Goal: Check status: Check status

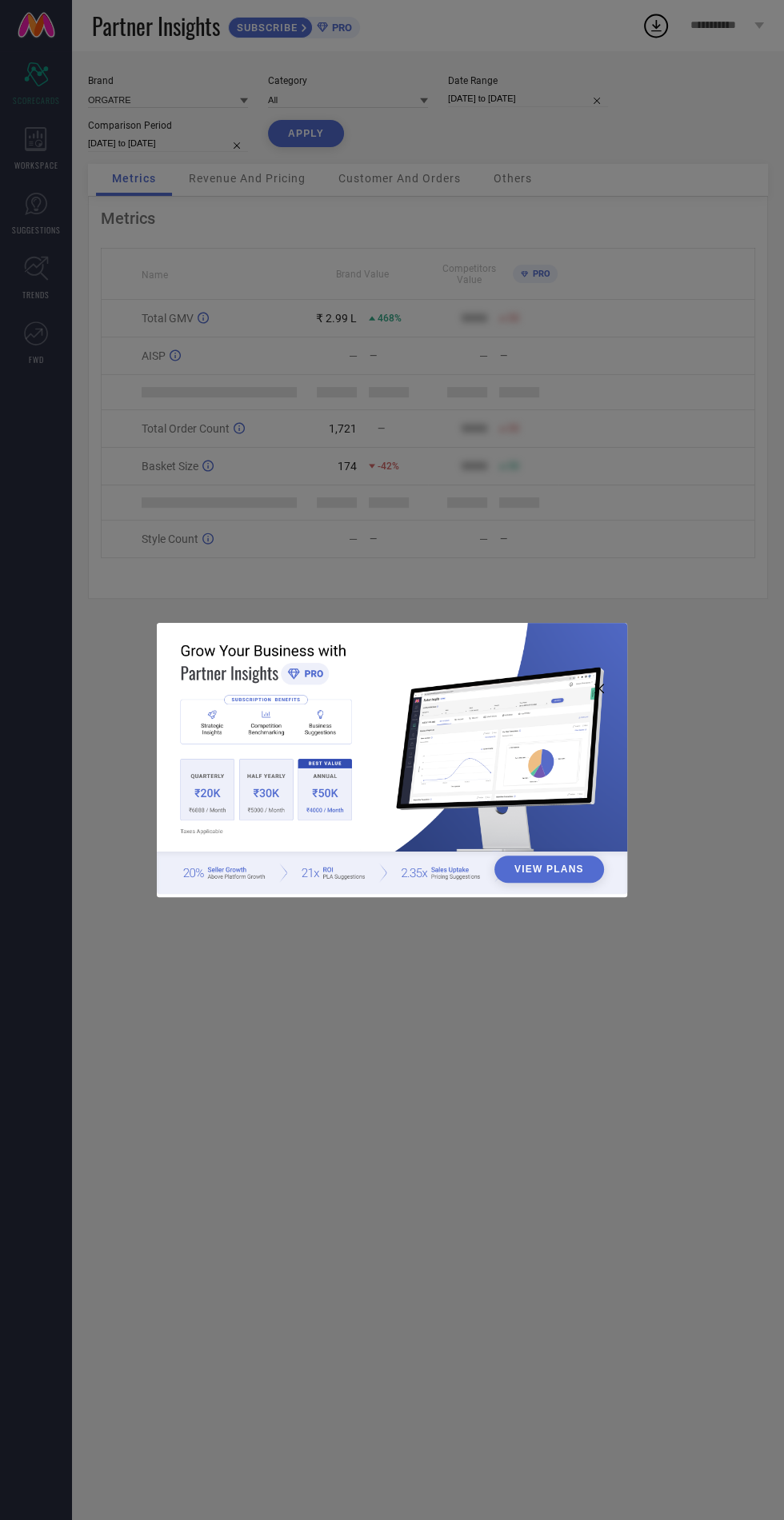
click at [610, 647] on img at bounding box center [392, 758] width 470 height 270
click at [597, 659] on img at bounding box center [392, 758] width 470 height 270
click at [609, 657] on img at bounding box center [392, 758] width 470 height 270
click at [571, 874] on button "View Plans" at bounding box center [549, 869] width 110 height 27
click at [603, 660] on img at bounding box center [392, 758] width 470 height 270
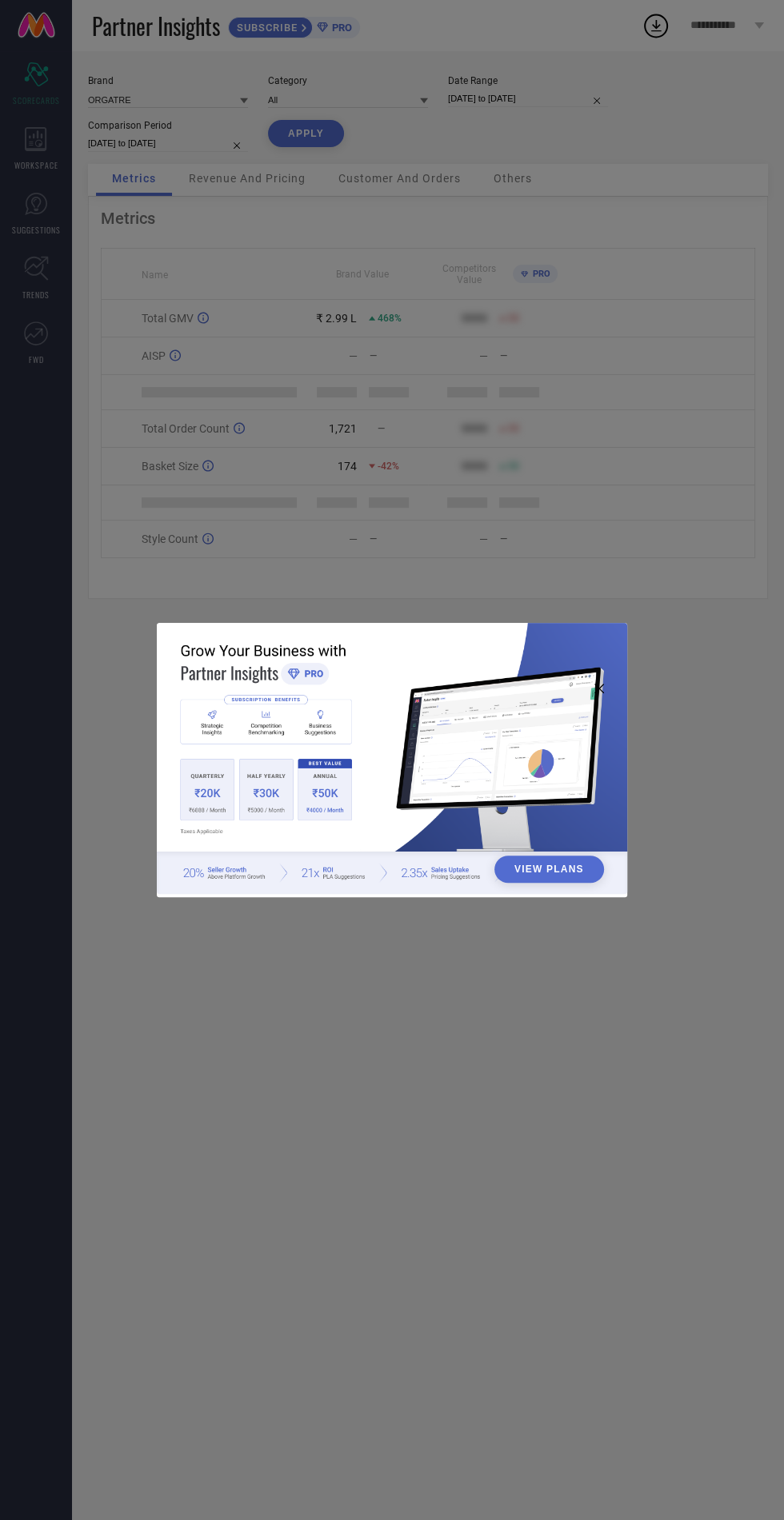
click at [598, 693] on icon at bounding box center [599, 689] width 10 height 10
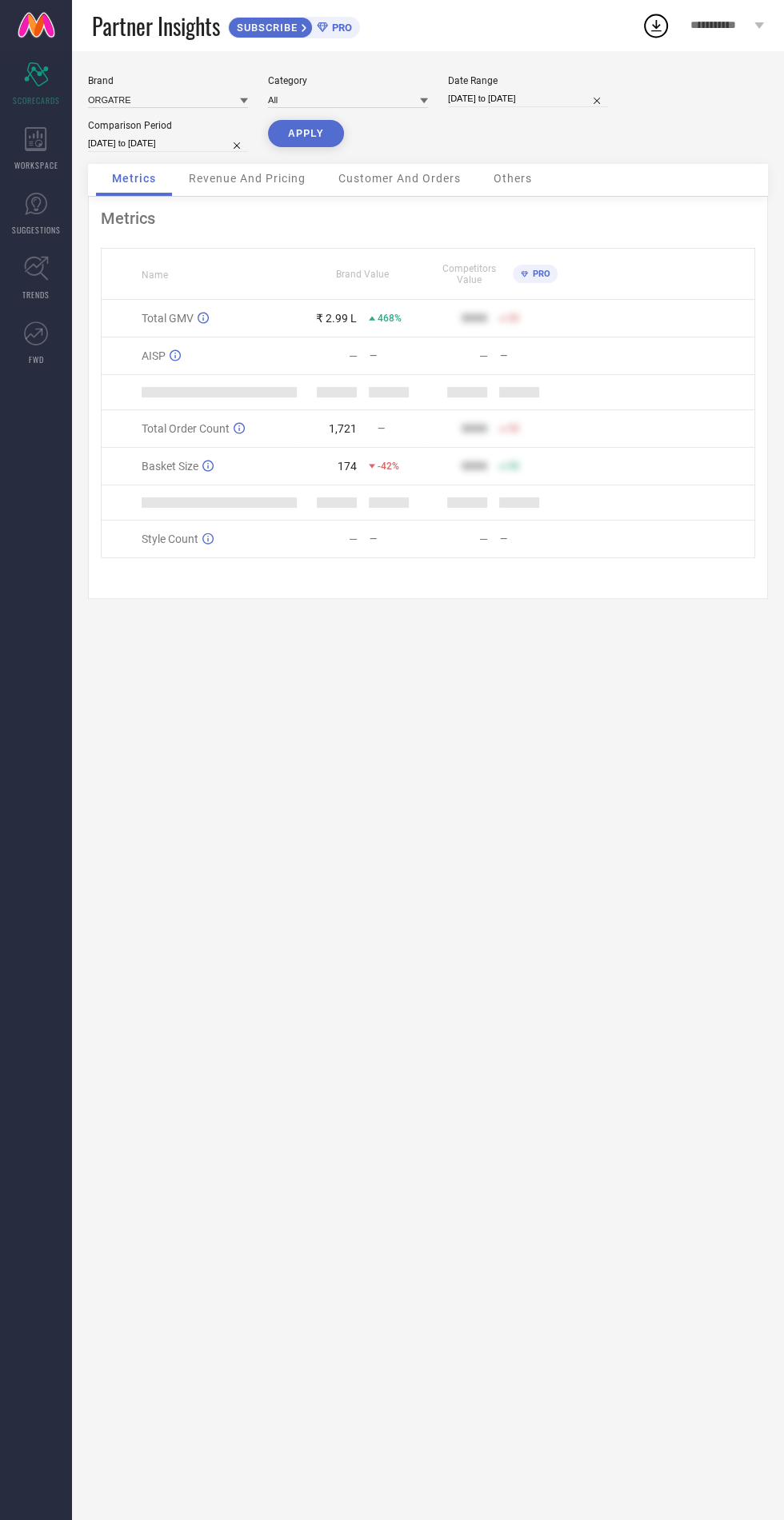
click at [220, 179] on span "Revenue And Pricing" at bounding box center [247, 178] width 117 height 13
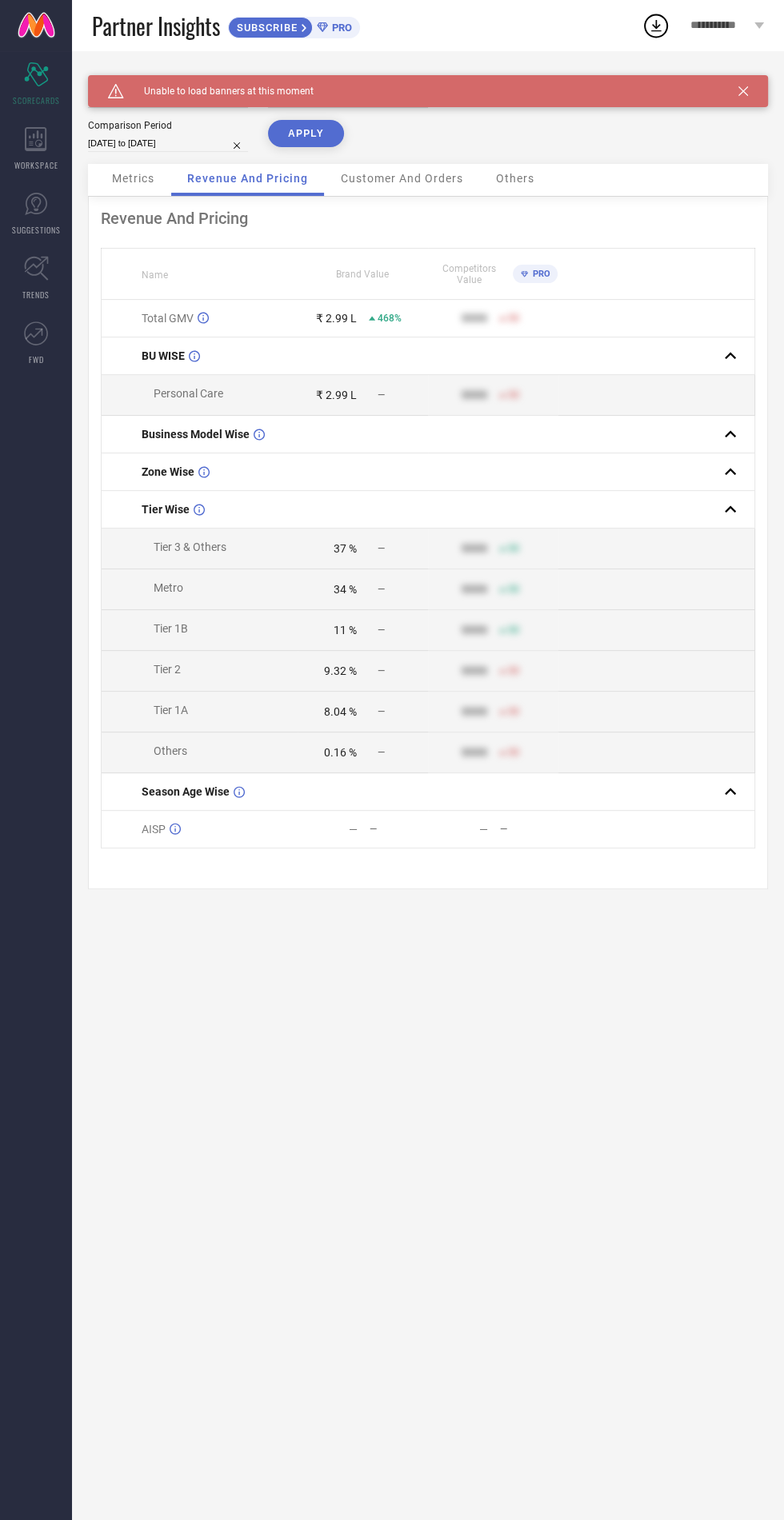
select select "8"
select select "2024"
select select "9"
select select "2024"
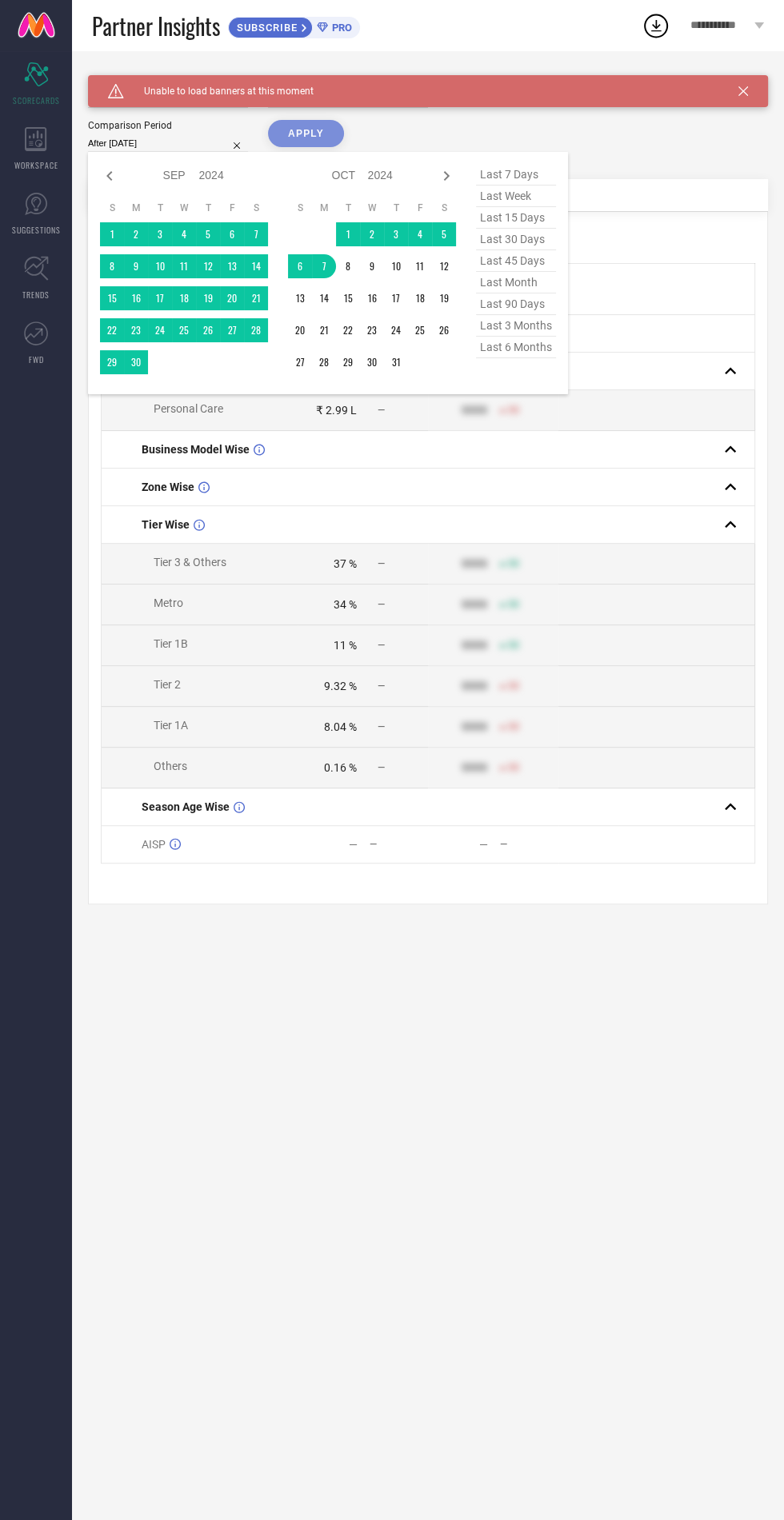
click at [325, 282] on table "S M T W T F S 1 2 3 4 5 6 7 8 9 10 11 12 13 14 15 16 17 18 19 20 21 22 23 24 25…" at bounding box center [372, 288] width 168 height 189
type input "[DATE] to [DATE]"
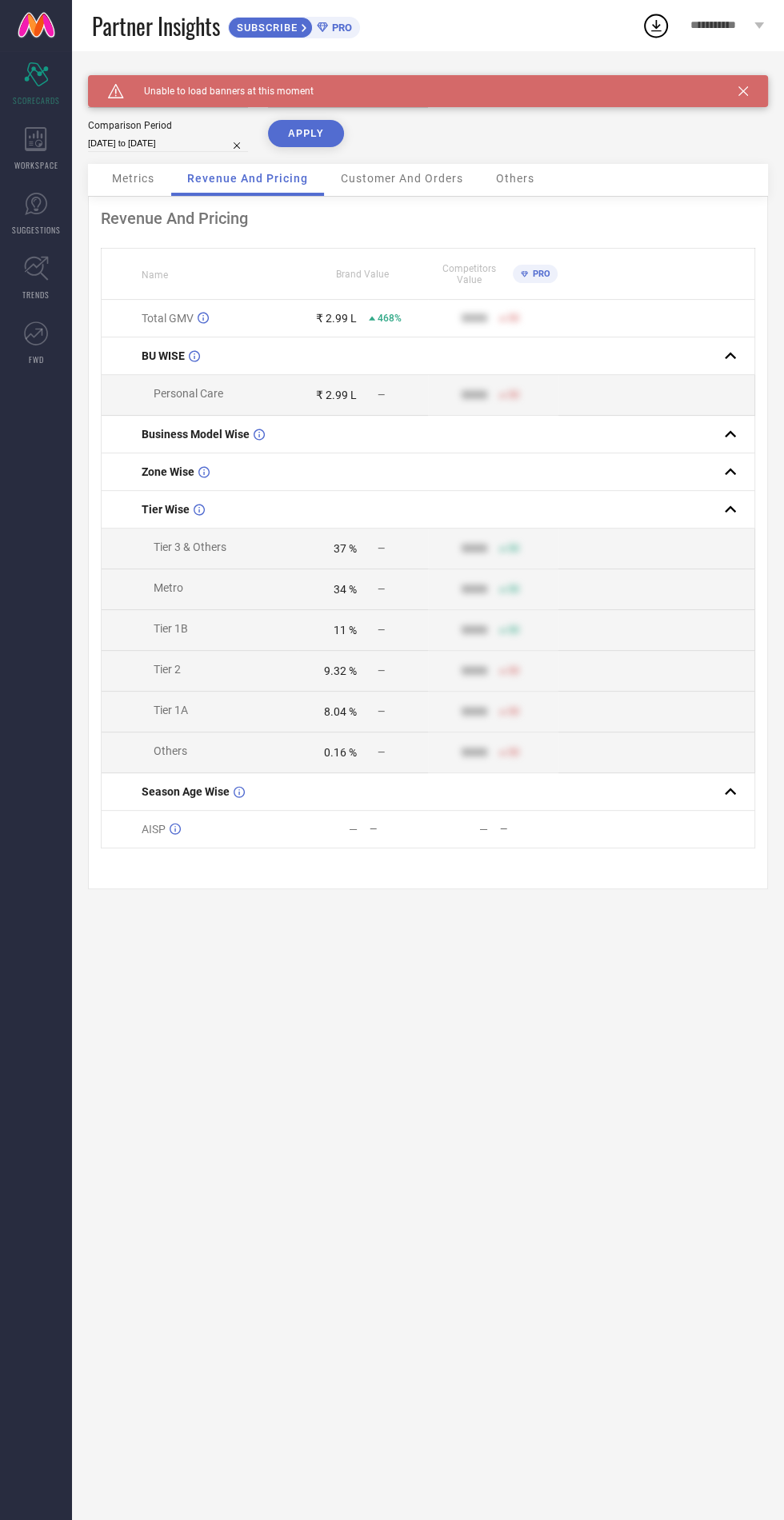
click at [328, 135] on button "APPLY" at bounding box center [306, 133] width 76 height 27
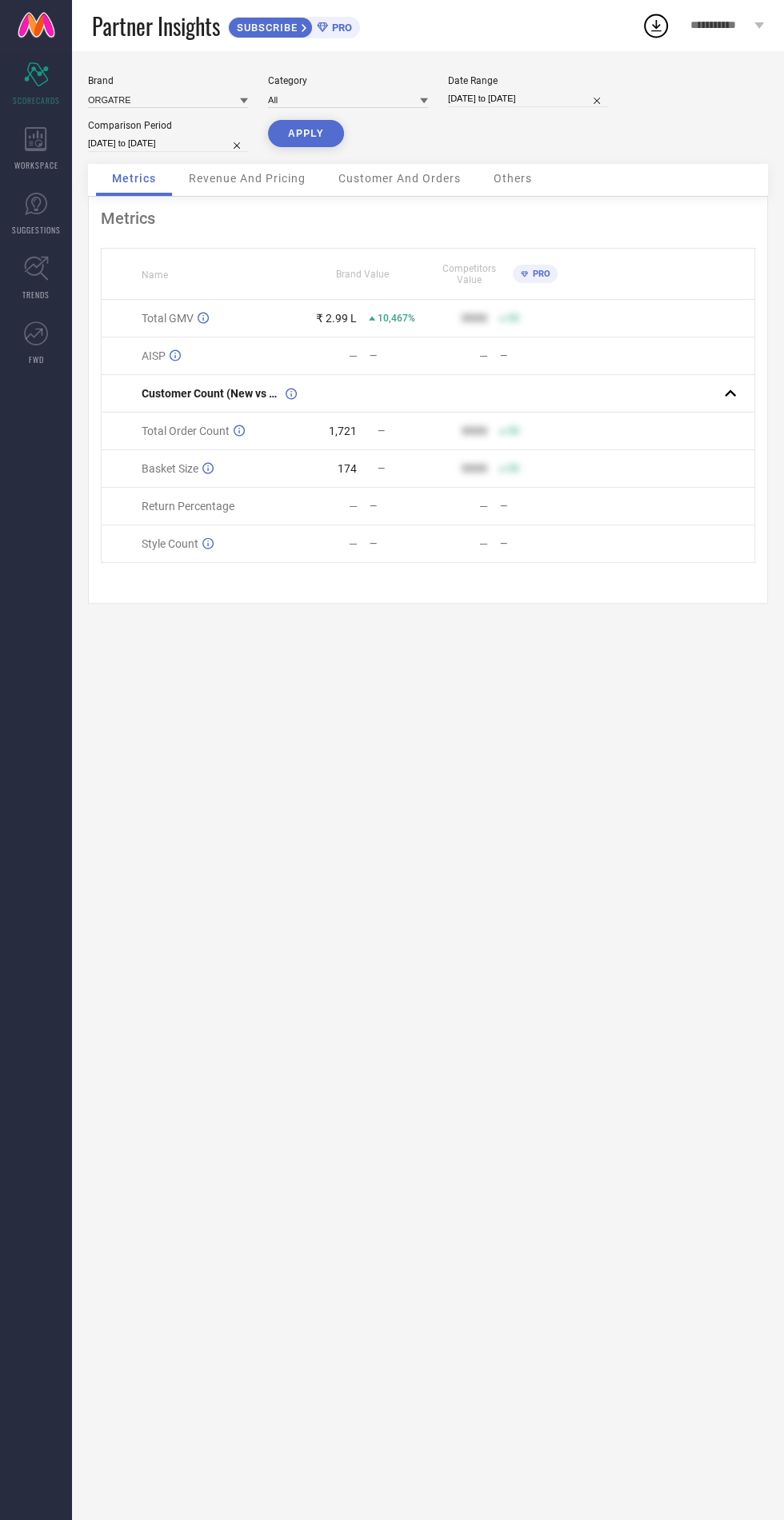
click at [309, 139] on button "APPLY" at bounding box center [306, 133] width 76 height 27
select select "8"
select select "2025"
select select "9"
select select "2025"
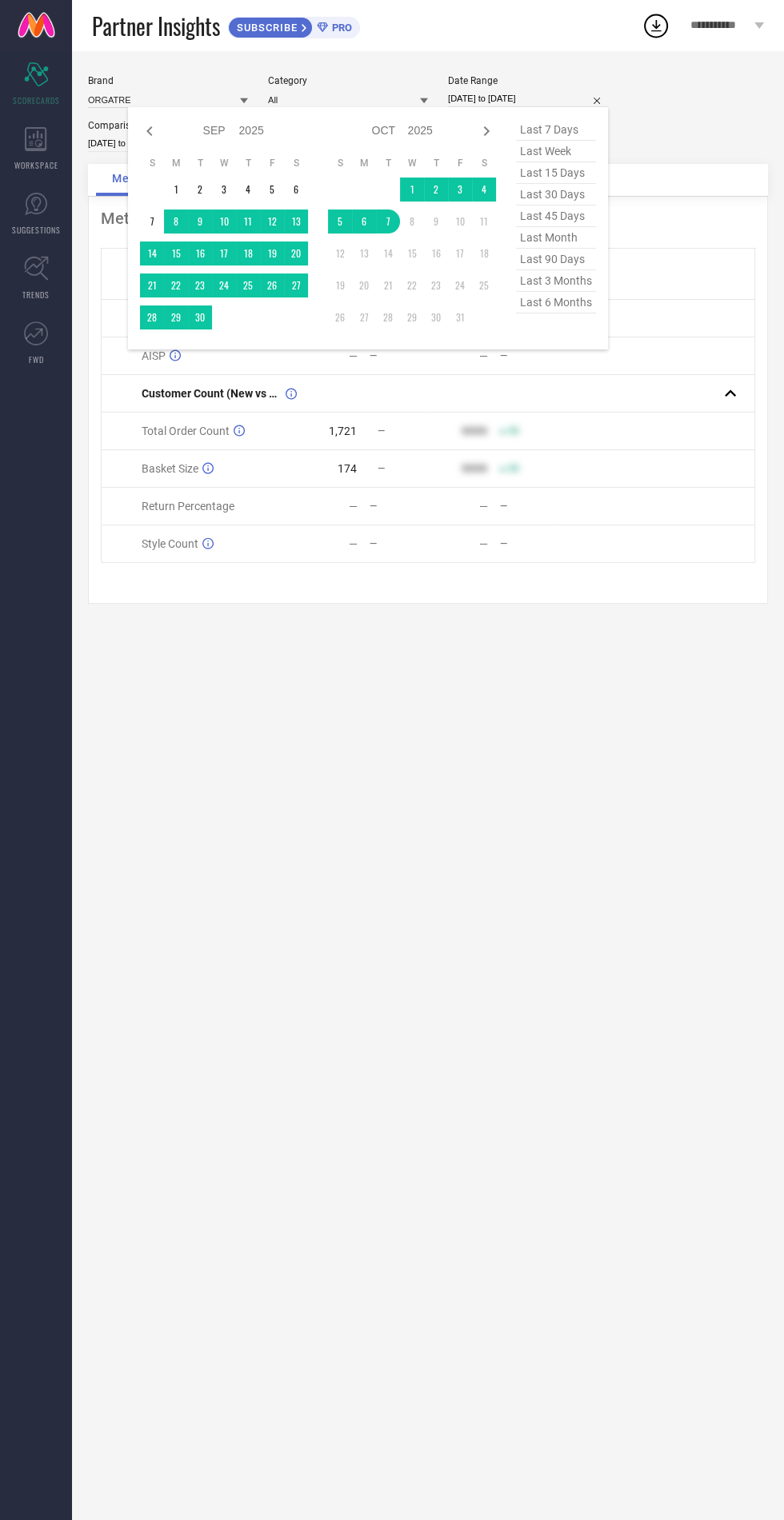
click at [401, 226] on td "8" at bounding box center [412, 222] width 24 height 24
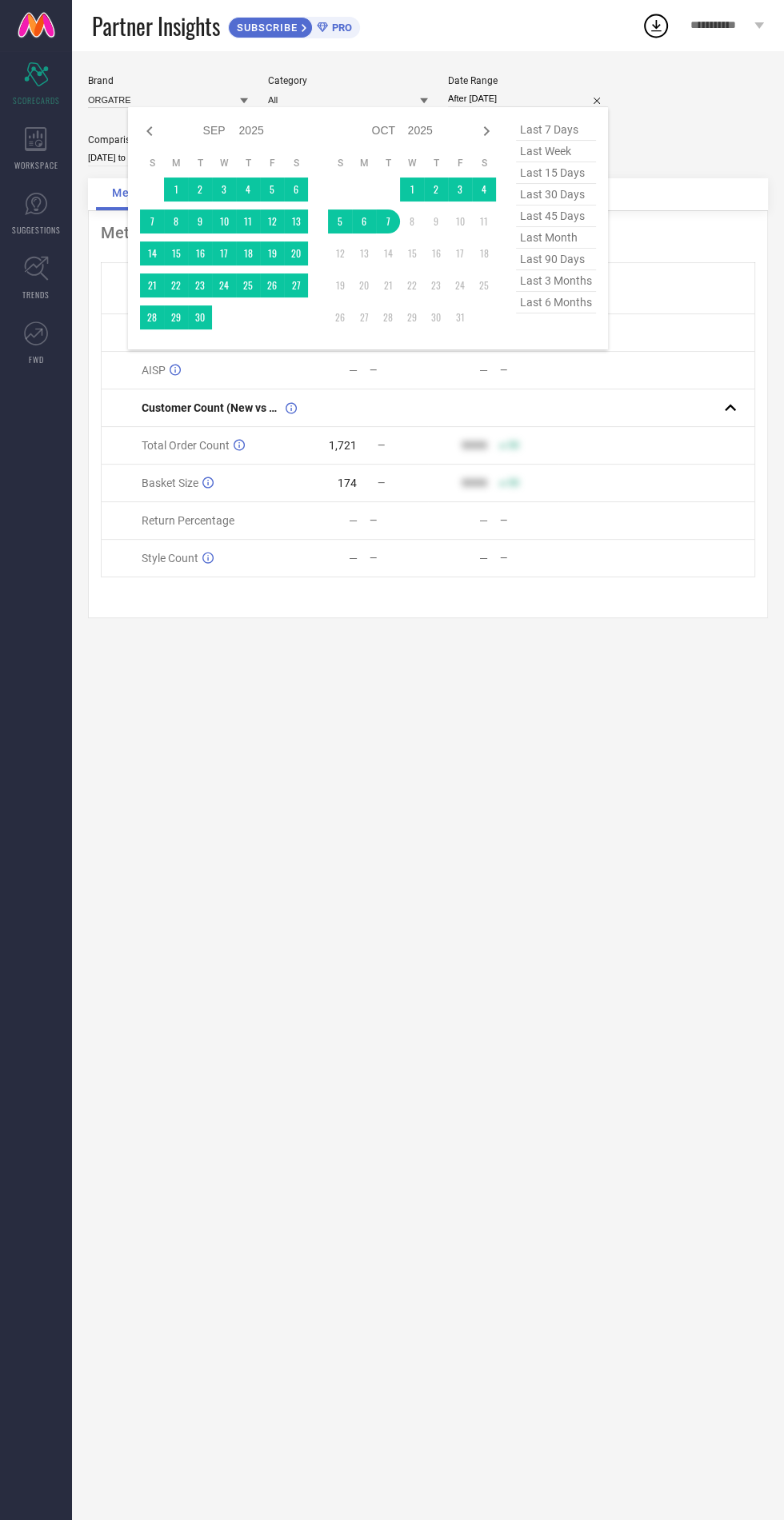
click at [384, 240] on table "S M T W T F S 1 2 3 4 5 6 7 8 9 10 11 12 13 14 15 16 17 18 19 20 21 22 23 24 25…" at bounding box center [412, 243] width 168 height 189
type input "[DATE] to [DATE]"
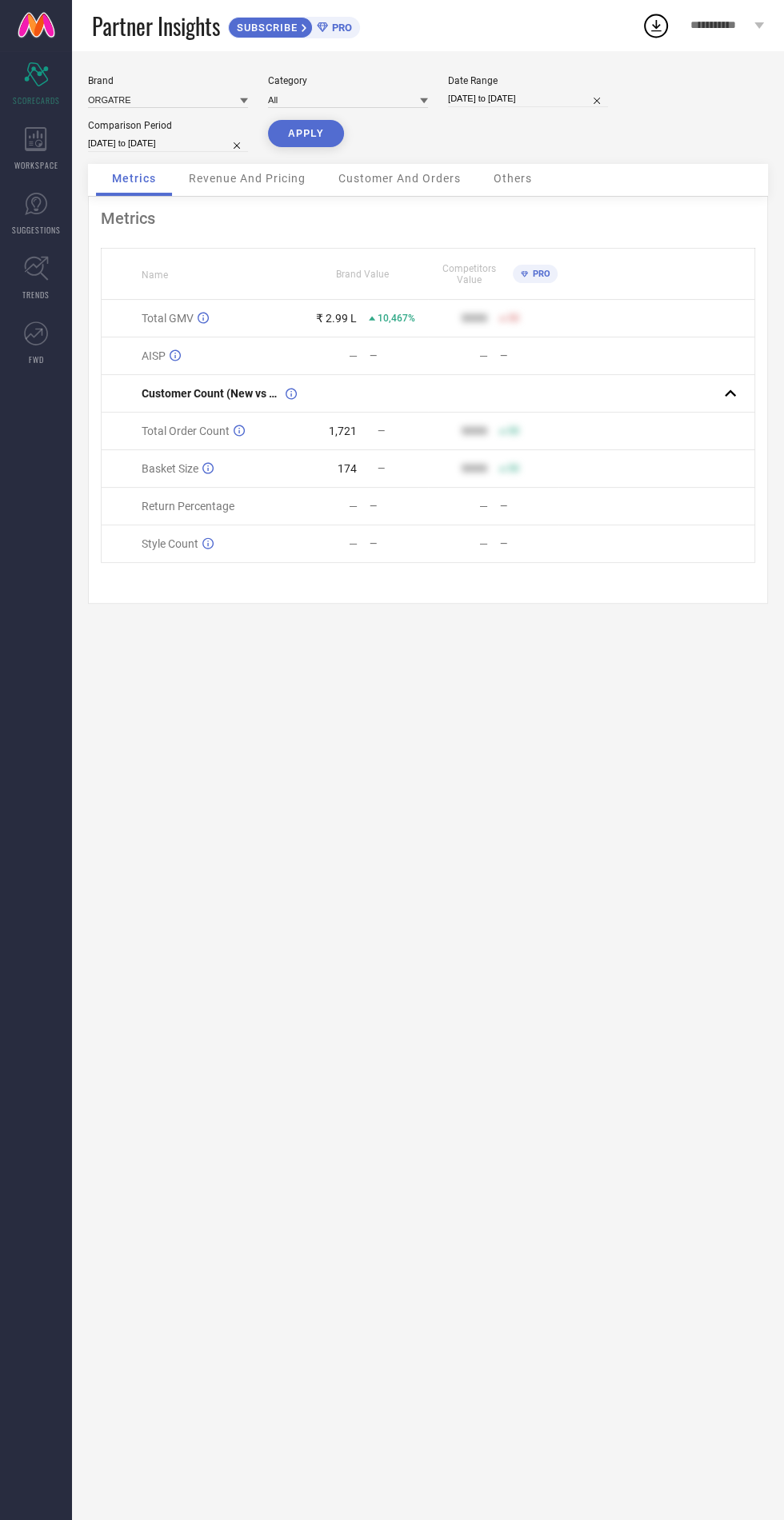
click at [314, 138] on button "APPLY" at bounding box center [306, 133] width 76 height 27
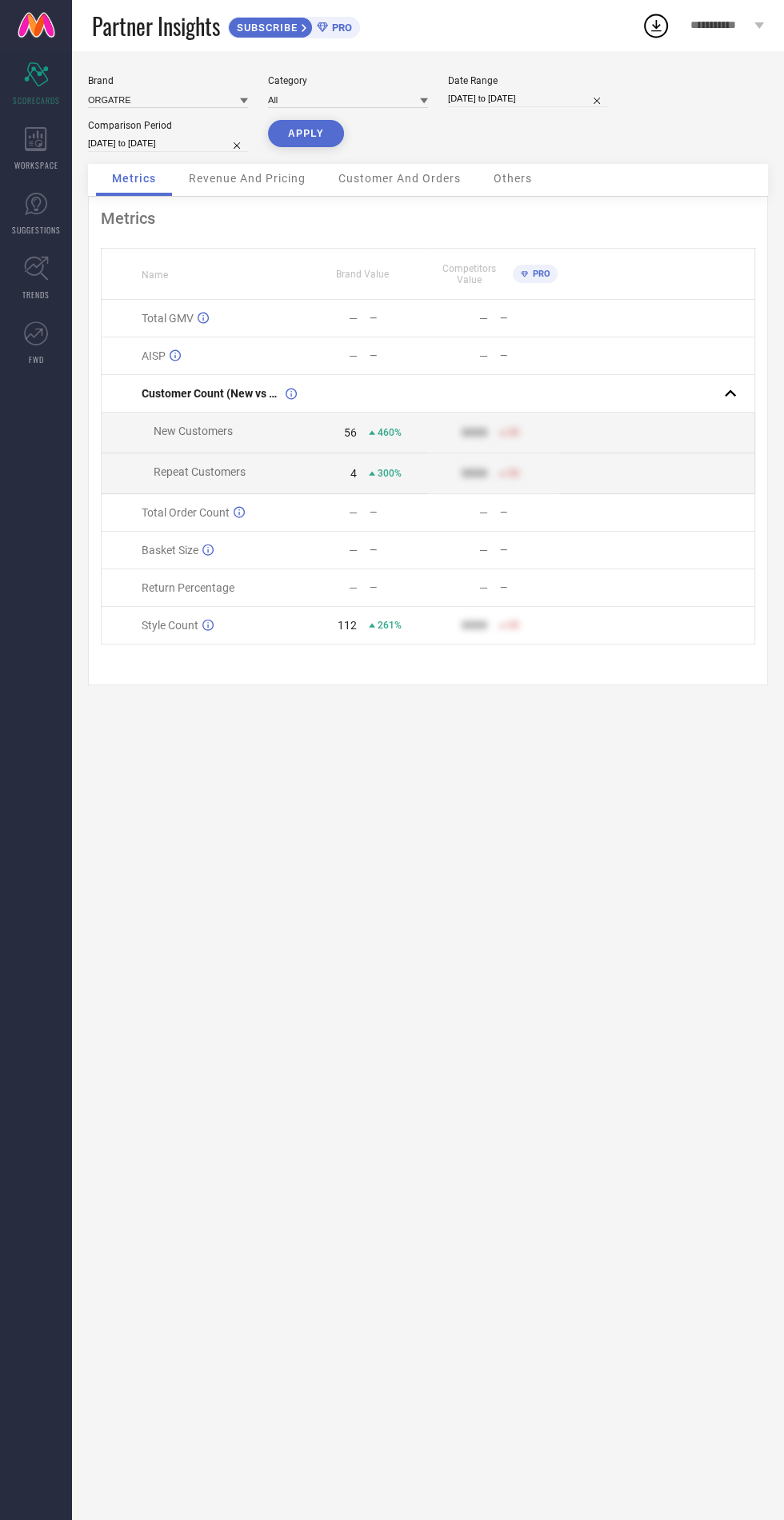
click at [224, 179] on span "Revenue And Pricing" at bounding box center [247, 178] width 117 height 13
